Goal: Task Accomplishment & Management: Manage account settings

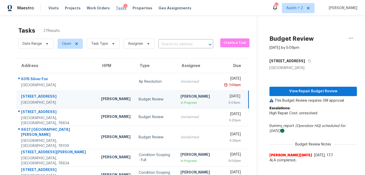
click at [116, 8] on span "Tasks" at bounding box center [121, 8] width 11 height 4
click at [116, 10] on span "Tasks" at bounding box center [121, 8] width 11 height 4
click at [116, 8] on span "Tasks" at bounding box center [121, 8] width 11 height 4
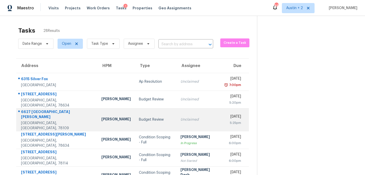
scroll to position [88, 0]
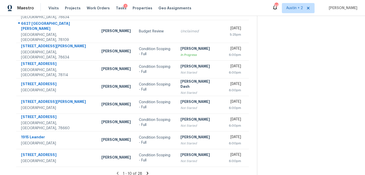
click at [146, 172] on icon at bounding box center [147, 173] width 2 height 3
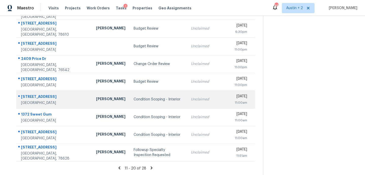
scroll to position [0, 0]
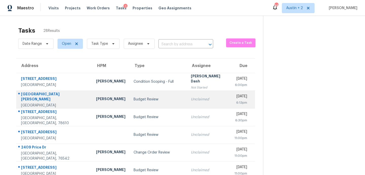
click at [129, 103] on td "Budget Review" at bounding box center [157, 100] width 57 height 18
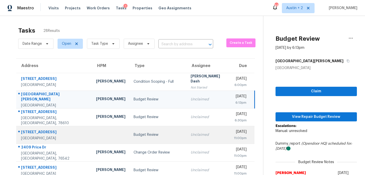
scroll to position [35, 0]
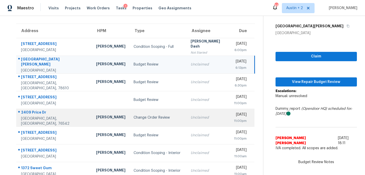
click at [141, 120] on div "Change Order Review" at bounding box center [157, 117] width 49 height 5
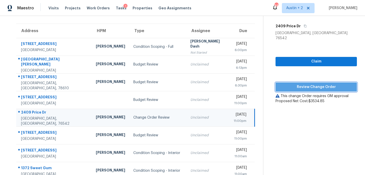
click at [291, 85] on span "Review Change Order" at bounding box center [315, 87] width 73 height 6
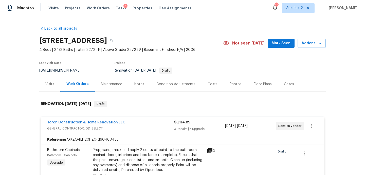
click at [275, 45] on span "Mark Seen" at bounding box center [280, 43] width 19 height 6
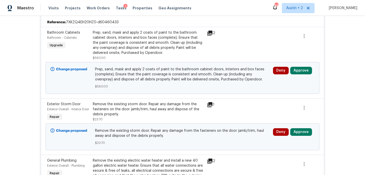
scroll to position [106, 0]
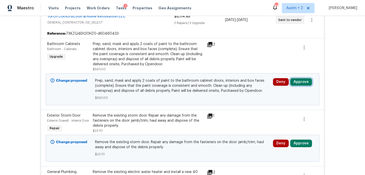
click at [301, 82] on button "Approve" at bounding box center [301, 82] width 22 height 8
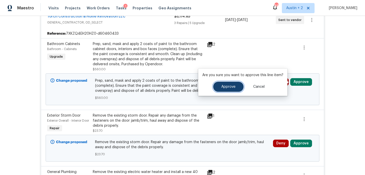
click at [223, 89] on button "Approve" at bounding box center [228, 87] width 30 height 10
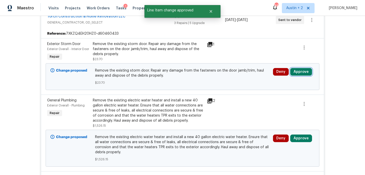
click at [300, 76] on button "Approve" at bounding box center [301, 72] width 22 height 8
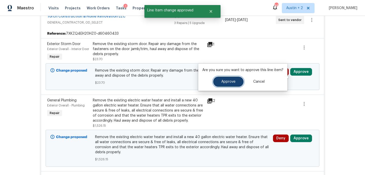
click at [234, 83] on button "Approve" at bounding box center [228, 82] width 30 height 10
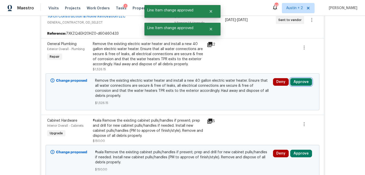
click at [305, 82] on button "Approve" at bounding box center [301, 82] width 22 height 8
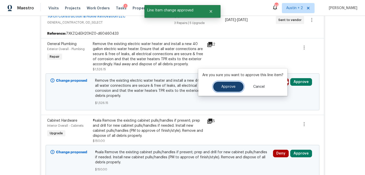
click at [221, 87] on span "Approve" at bounding box center [228, 87] width 14 height 4
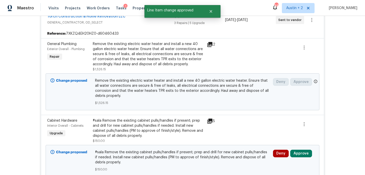
scroll to position [0, 0]
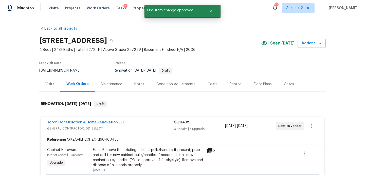
click at [210, 84] on div "Costs" at bounding box center [212, 84] width 10 height 5
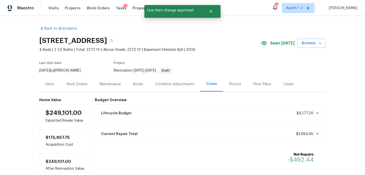
click at [83, 85] on div "Work Orders" at bounding box center [76, 84] width 21 height 5
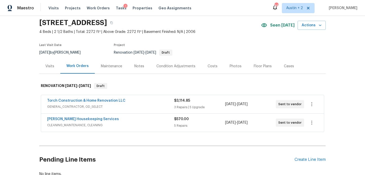
scroll to position [18, 0]
click at [209, 110] on div "Torch Construction & Home Renovation LLC GENERAL_CONTRACTOR, OD_SELECT $3,114.8…" at bounding box center [182, 104] width 283 height 18
click at [205, 104] on div "3 Repairs | 5 Upgrade" at bounding box center [199, 106] width 51 height 5
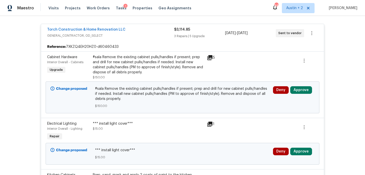
scroll to position [95, 0]
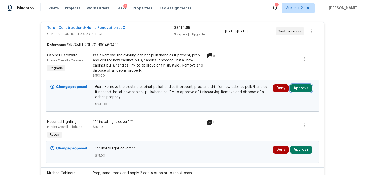
click at [305, 88] on button "Approve" at bounding box center [301, 89] width 22 height 8
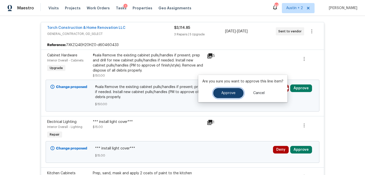
click at [218, 92] on button "Approve" at bounding box center [228, 93] width 30 height 10
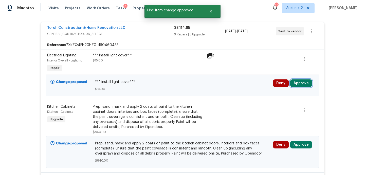
click at [303, 83] on button "Approve" at bounding box center [301, 83] width 22 height 8
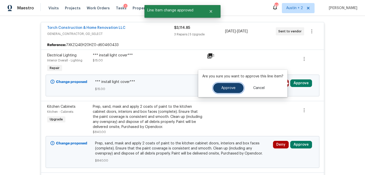
click at [226, 90] on span "Approve" at bounding box center [228, 88] width 14 height 4
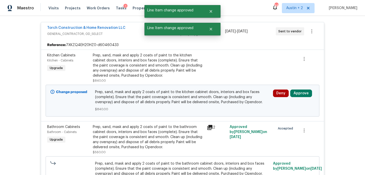
click at [298, 89] on div "Deny Approve" at bounding box center [293, 100] width 45 height 25
click at [300, 93] on button "Approve" at bounding box center [301, 94] width 22 height 8
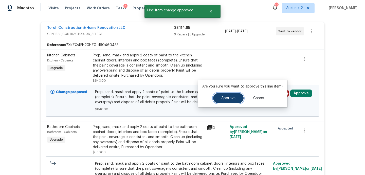
click at [230, 99] on span "Approve" at bounding box center [228, 98] width 14 height 4
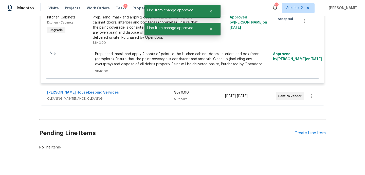
scroll to position [531, 0]
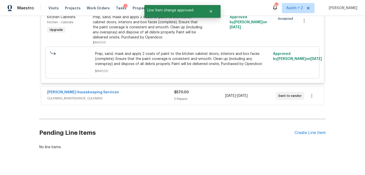
click at [170, 101] on span "CLEANING_MAINTENANCE, CLEANING" at bounding box center [110, 98] width 127 height 5
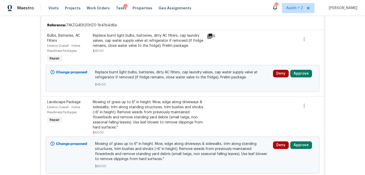
scroll to position [605, 0]
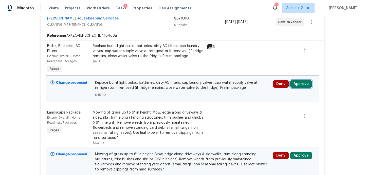
click at [300, 85] on button "Approve" at bounding box center [301, 84] width 22 height 8
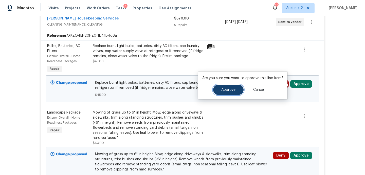
click at [232, 88] on span "Approve" at bounding box center [228, 90] width 14 height 4
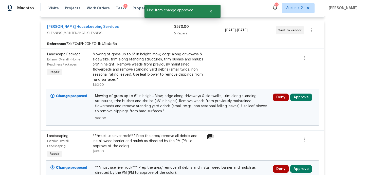
scroll to position [599, 0]
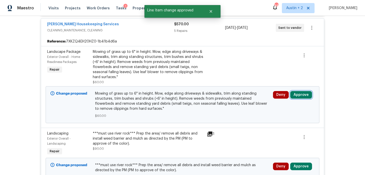
click at [301, 97] on button "Approve" at bounding box center [301, 95] width 22 height 8
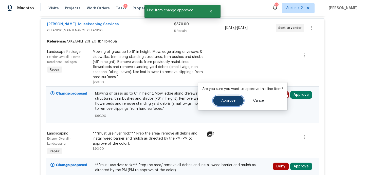
click at [229, 102] on span "Approve" at bounding box center [228, 101] width 14 height 4
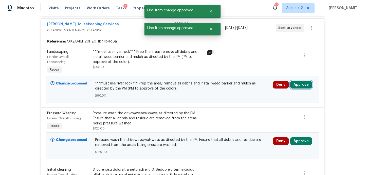
click at [302, 85] on button "Approve" at bounding box center [301, 85] width 22 height 8
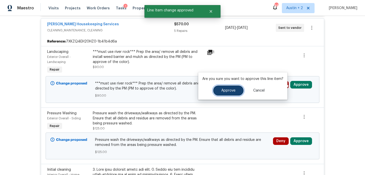
click at [227, 89] on span "Approve" at bounding box center [228, 91] width 14 height 4
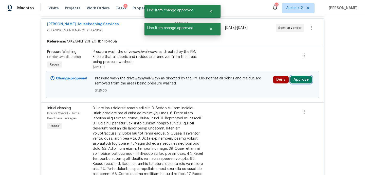
click at [300, 82] on button "Approve" at bounding box center [301, 80] width 22 height 8
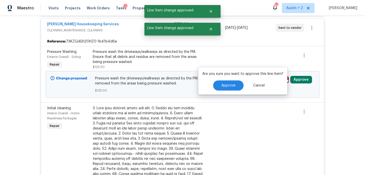
click at [222, 92] on div "Are you sure you want to approve this line item? Approve Cancel" at bounding box center [242, 80] width 89 height 27
click at [222, 89] on button "Approve" at bounding box center [228, 86] width 30 height 10
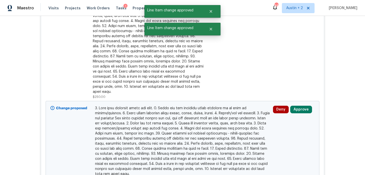
scroll to position [682, 0]
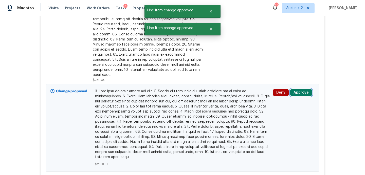
click at [298, 89] on button "Approve" at bounding box center [301, 93] width 22 height 8
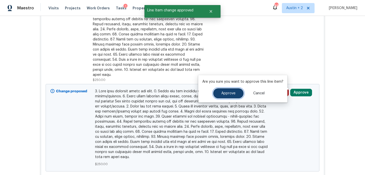
click at [222, 98] on button "Approve" at bounding box center [228, 93] width 30 height 10
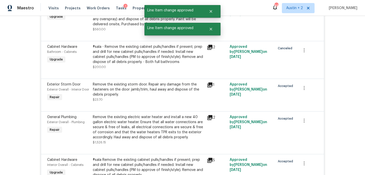
scroll to position [0, 0]
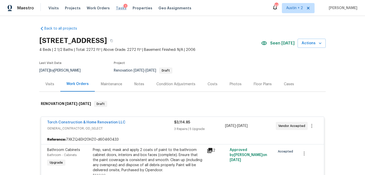
click at [117, 8] on span "Tasks" at bounding box center [121, 8] width 11 height 4
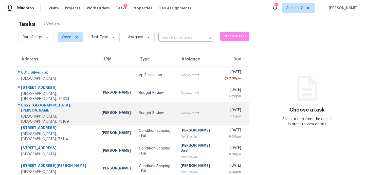
scroll to position [7, 0]
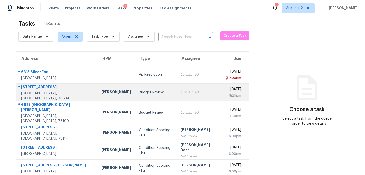
click at [139, 92] on div "Budget Review" at bounding box center [156, 92] width 34 height 5
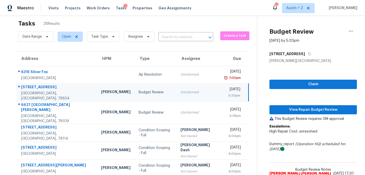
click at [304, 115] on div "Claim View Repair Budget Review This Budget Review requires GM approval Escalat…" at bounding box center [312, 124] width 87 height 120
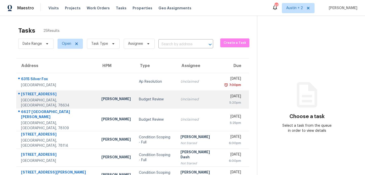
click at [139, 98] on div "Budget Review" at bounding box center [156, 99] width 34 height 5
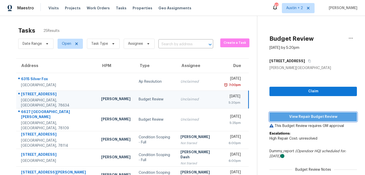
click at [295, 119] on span "View Repair Budget Review" at bounding box center [312, 117] width 79 height 6
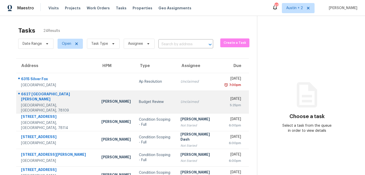
click at [135, 96] on td "Budget Review" at bounding box center [156, 102] width 42 height 23
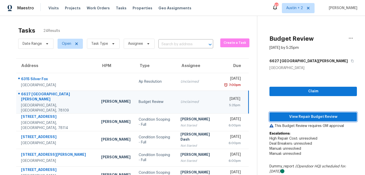
click at [301, 117] on span "View Repair Budget Review" at bounding box center [312, 117] width 79 height 6
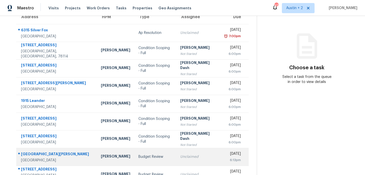
scroll to position [88, 0]
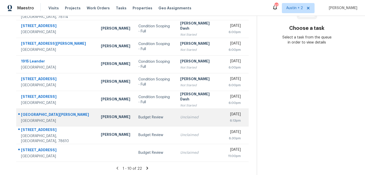
click at [134, 122] on td "Budget Review" at bounding box center [155, 118] width 42 height 18
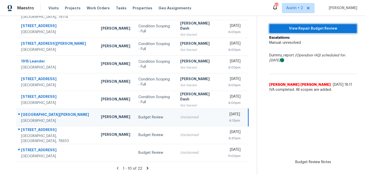
click at [302, 30] on span "View Repair Budget Review" at bounding box center [312, 29] width 79 height 6
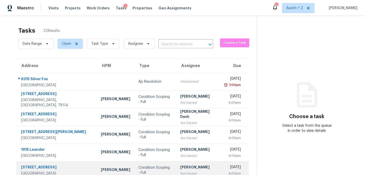
scroll to position [88, 0]
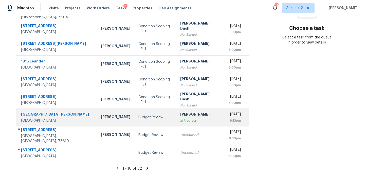
click at [144, 118] on div "Budget Review" at bounding box center [155, 117] width 34 height 5
